Goal: Information Seeking & Learning: Learn about a topic

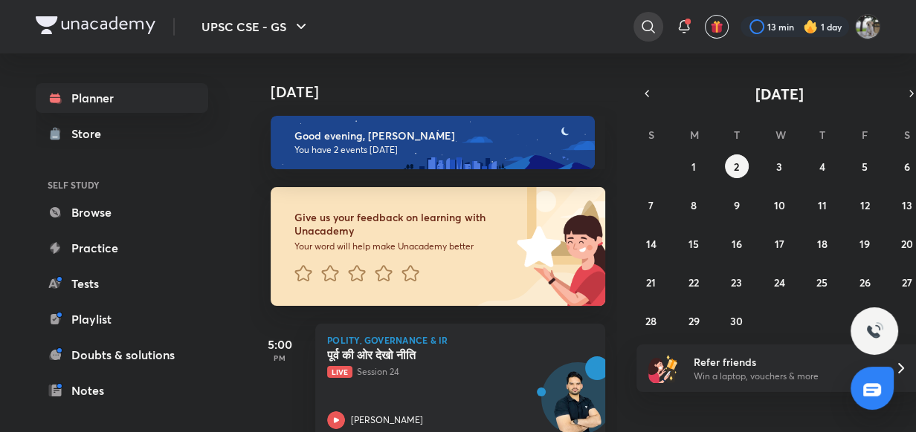
click at [644, 23] on icon at bounding box center [648, 27] width 18 height 18
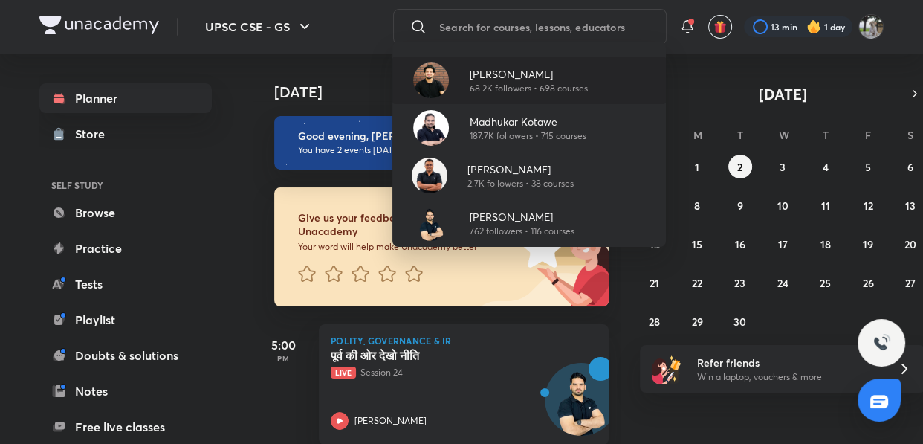
click at [560, 75] on p "[PERSON_NAME]" at bounding box center [529, 74] width 118 height 16
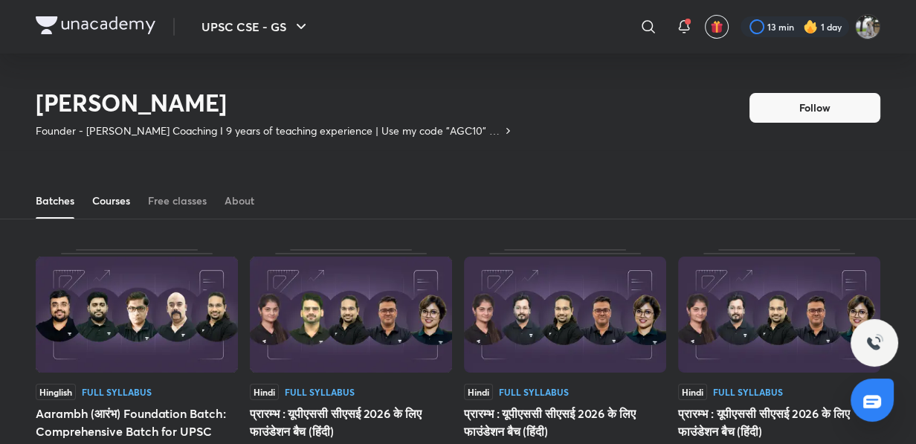
scroll to position [65, 0]
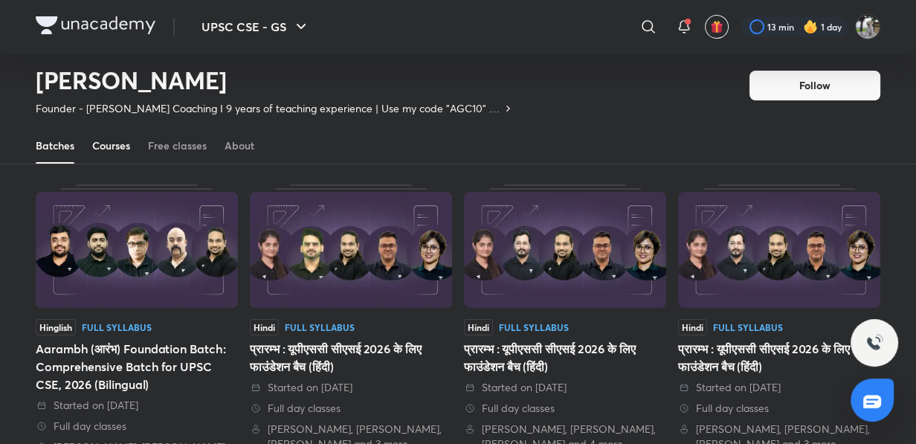
click at [119, 145] on div "Courses" at bounding box center [111, 145] width 38 height 15
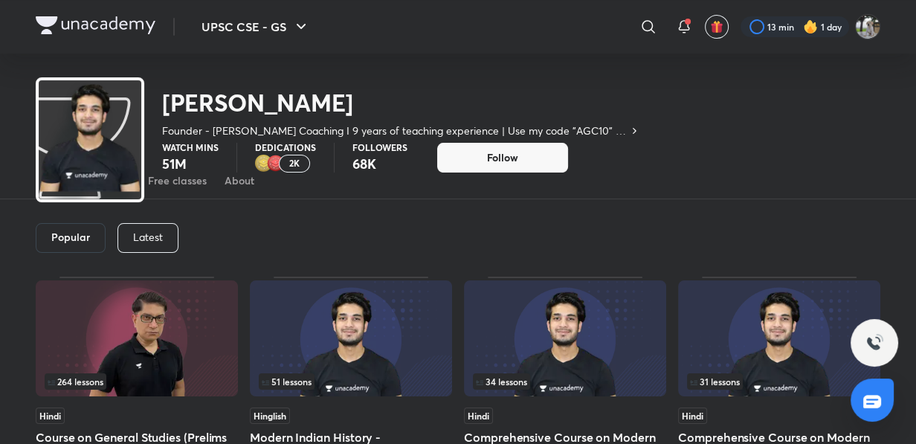
click at [141, 223] on div "Popular Latest" at bounding box center [458, 237] width 844 height 77
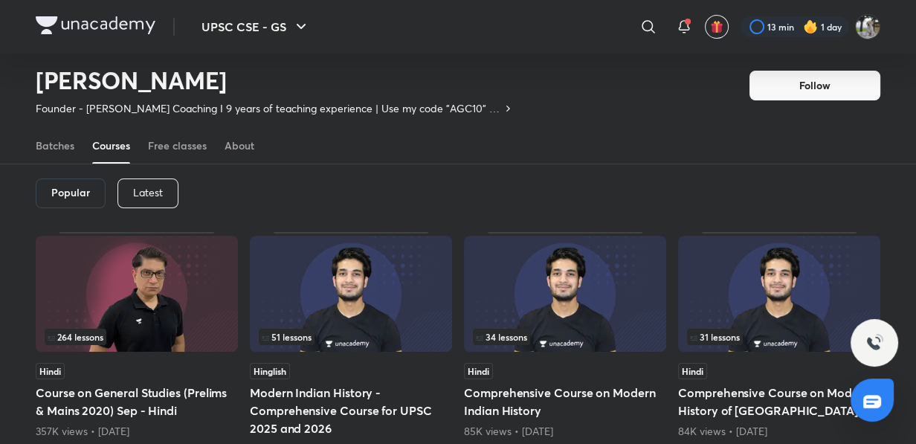
click at [161, 192] on p "Latest" at bounding box center [148, 193] width 30 height 12
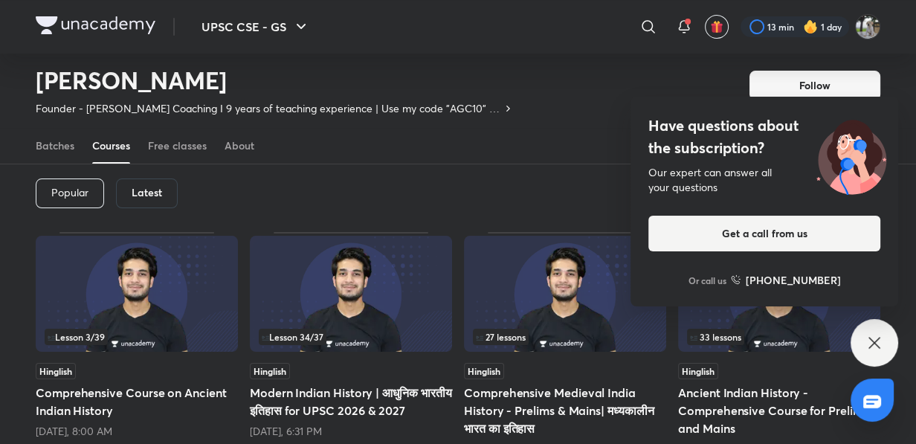
click at [363, 307] on img at bounding box center [351, 294] width 202 height 116
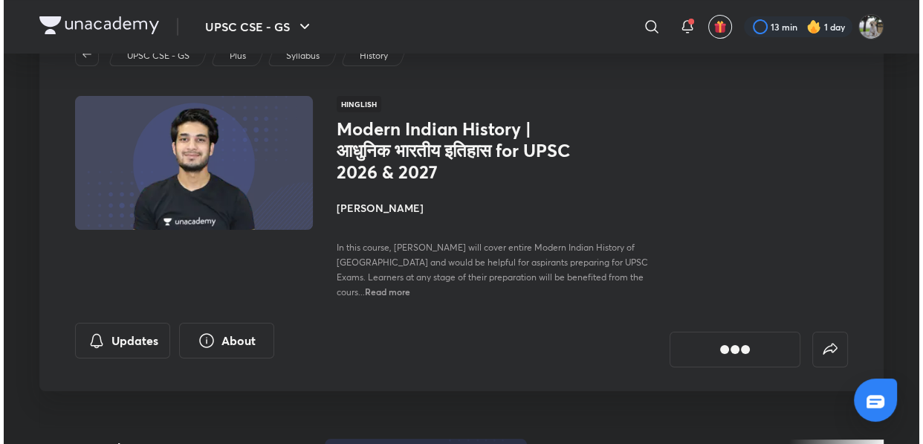
scroll to position [202, 0]
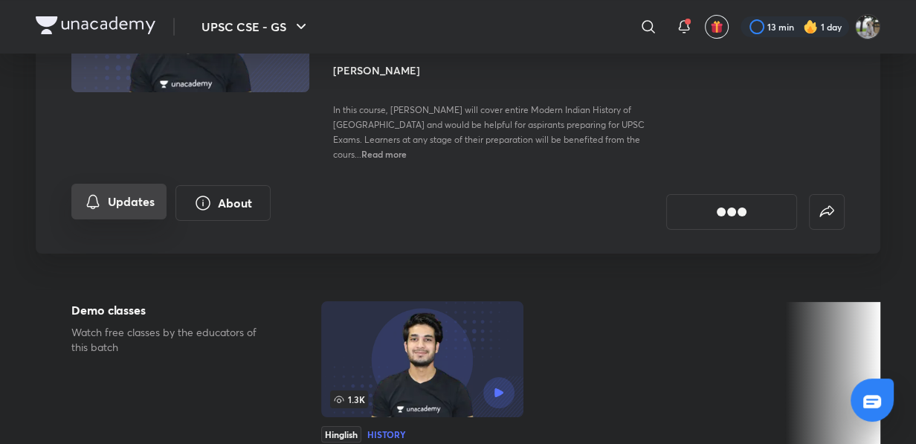
click at [126, 184] on button "Updates" at bounding box center [118, 202] width 95 height 36
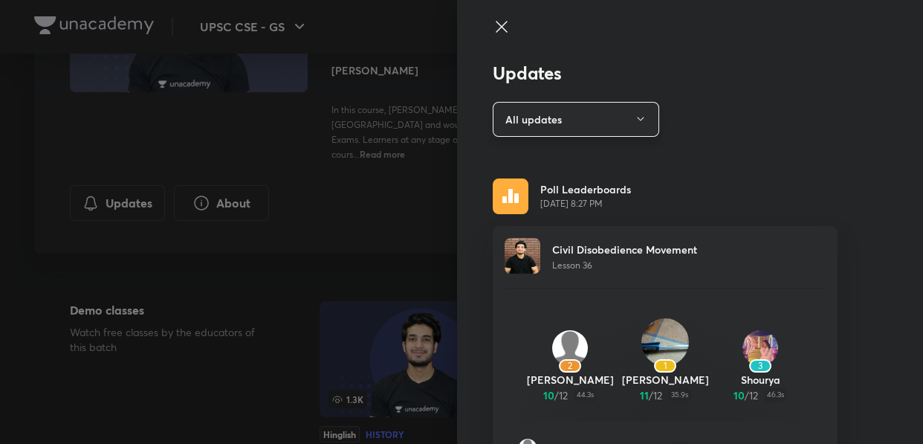
click at [635, 123] on icon "button" at bounding box center [641, 119] width 12 height 12
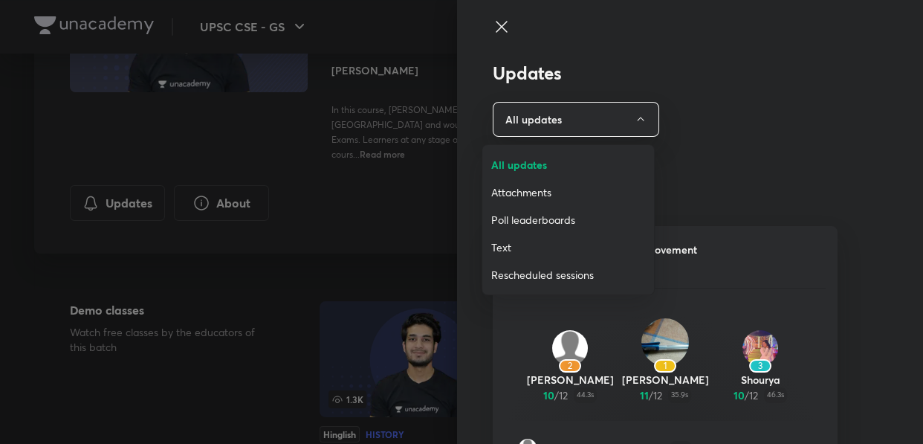
click at [540, 201] on li "Attachments" at bounding box center [568, 191] width 172 height 27
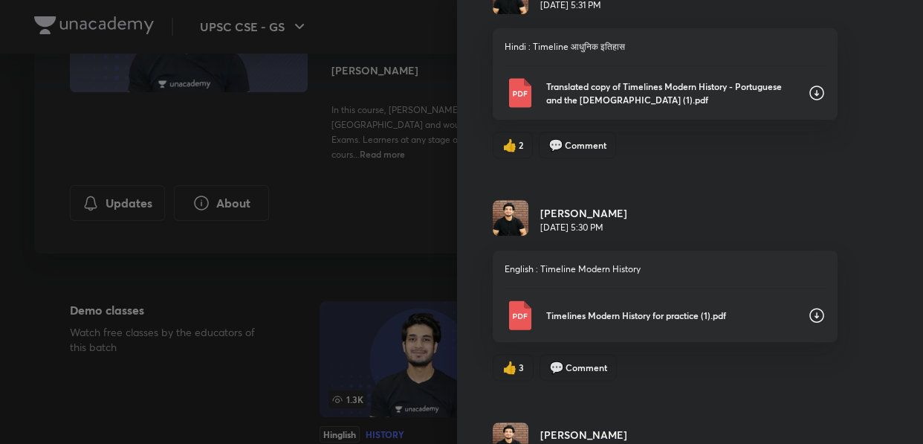
scroll to position [5498, 0]
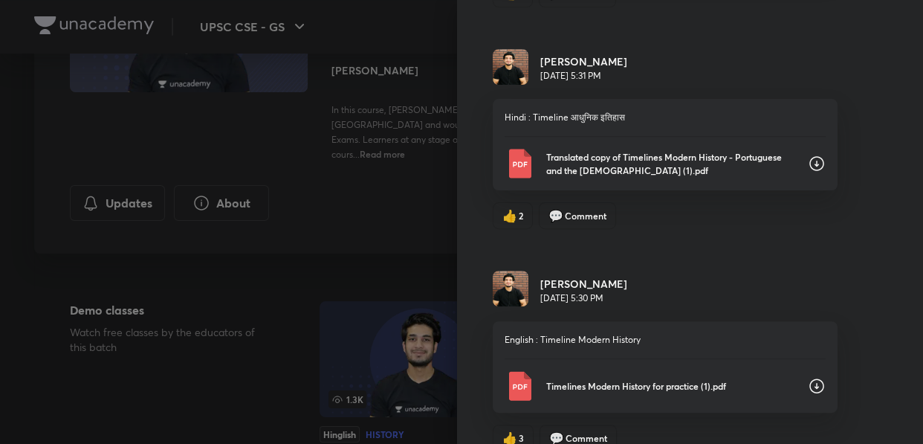
click at [808, 166] on icon at bounding box center [817, 164] width 18 height 18
